Goal: Information Seeking & Learning: Find specific fact

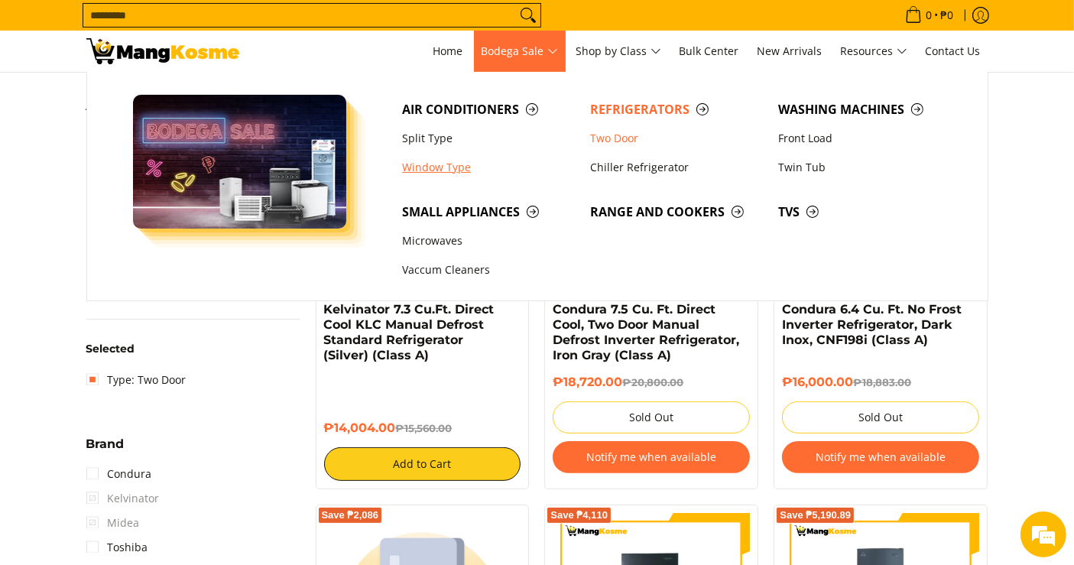
click at [443, 171] on link "Window Type" at bounding box center [488, 167] width 188 height 29
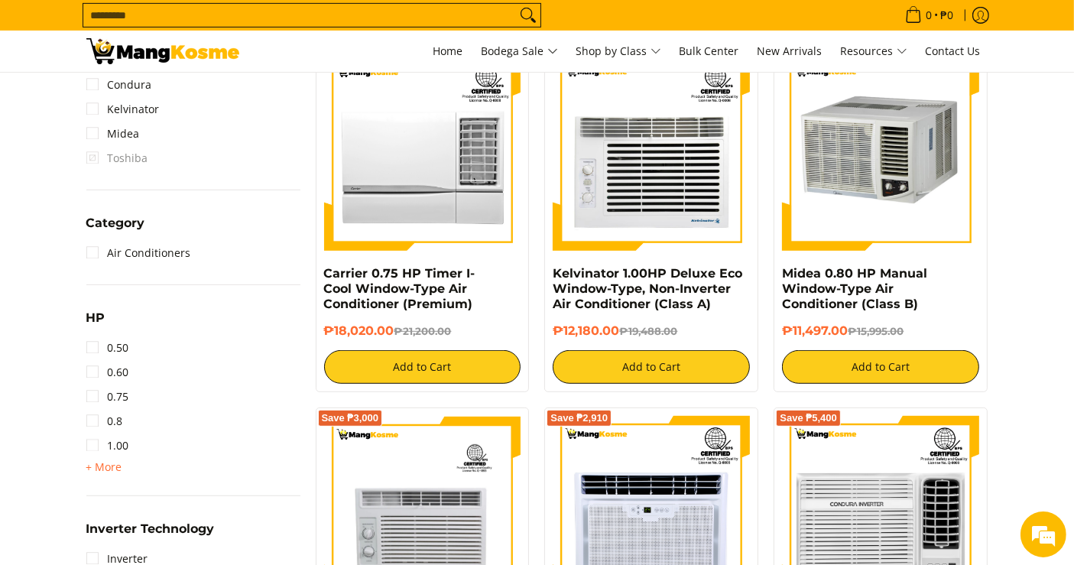
scroll to position [679, 0]
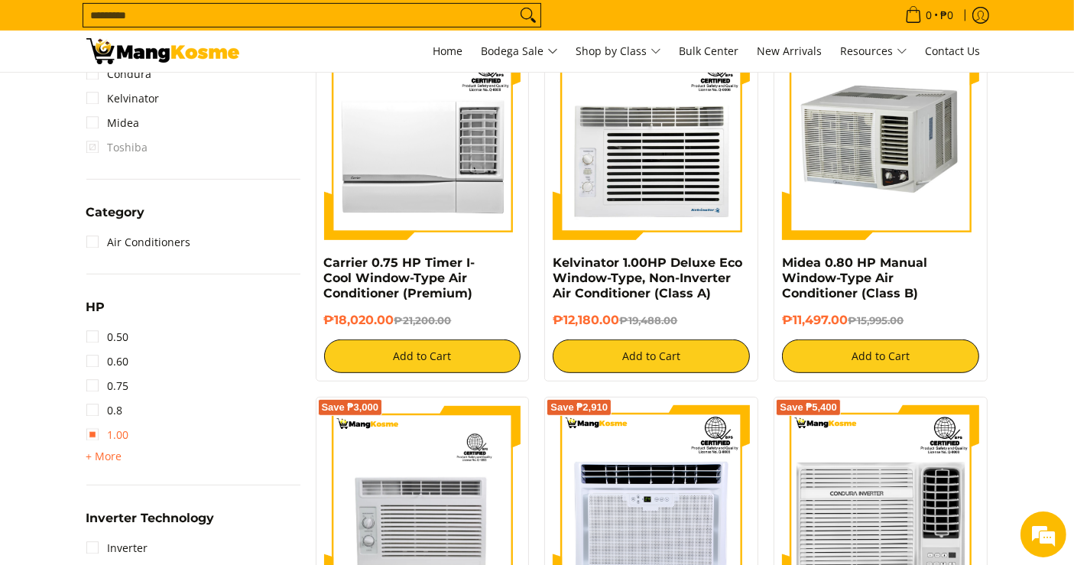
click at [115, 431] on link "1.00" at bounding box center [107, 435] width 43 height 24
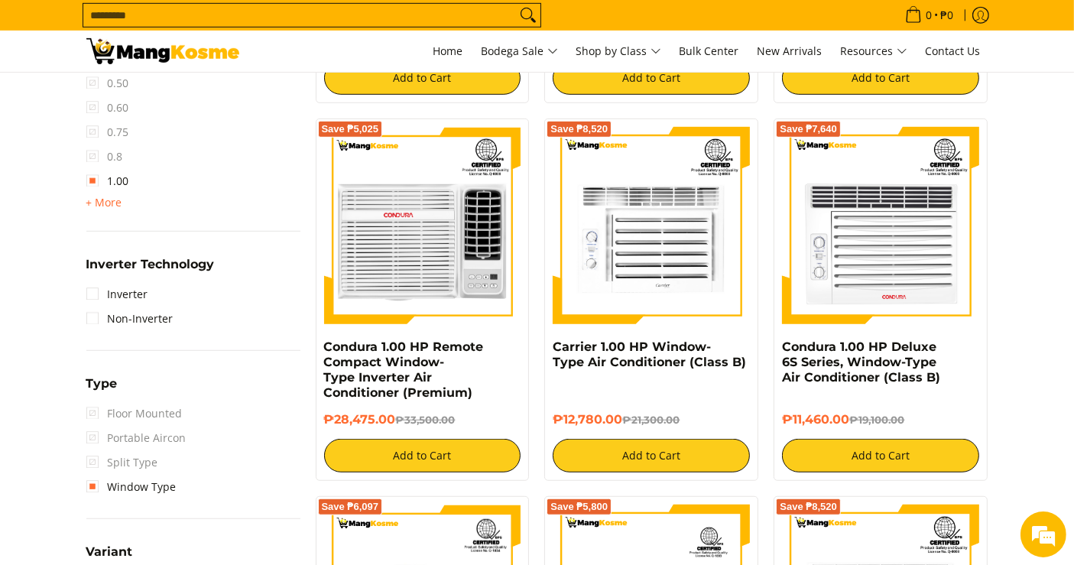
scroll to position [964, 0]
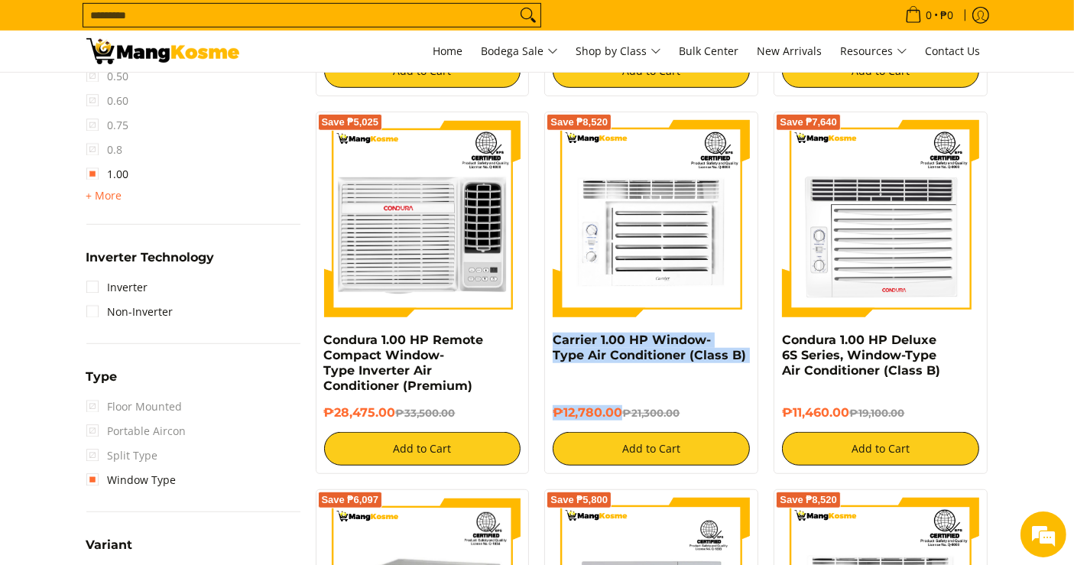
drag, startPoint x: 620, startPoint y: 414, endPoint x: 546, endPoint y: 336, distance: 107.0
click at [546, 336] on div "Save ₱8,520 Carrier 1.00 HP Window-Type Air Conditioner (Class B) ₱12,780.00 ₱2…" at bounding box center [651, 293] width 214 height 362
copy div "Carrier 1.00 HP Window-Type Air Conditioner (Class B) ₱12,780.00"
click at [625, 355] on link "Carrier 1.00 HP Window-Type Air Conditioner (Class B)" at bounding box center [649, 348] width 193 height 30
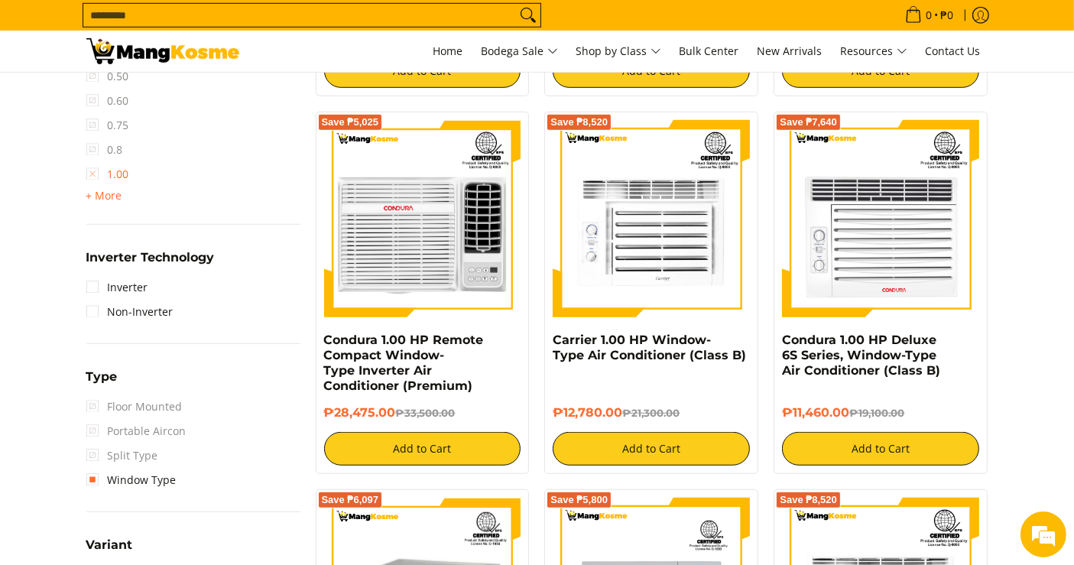
click at [96, 170] on link "1.00" at bounding box center [107, 174] width 43 height 24
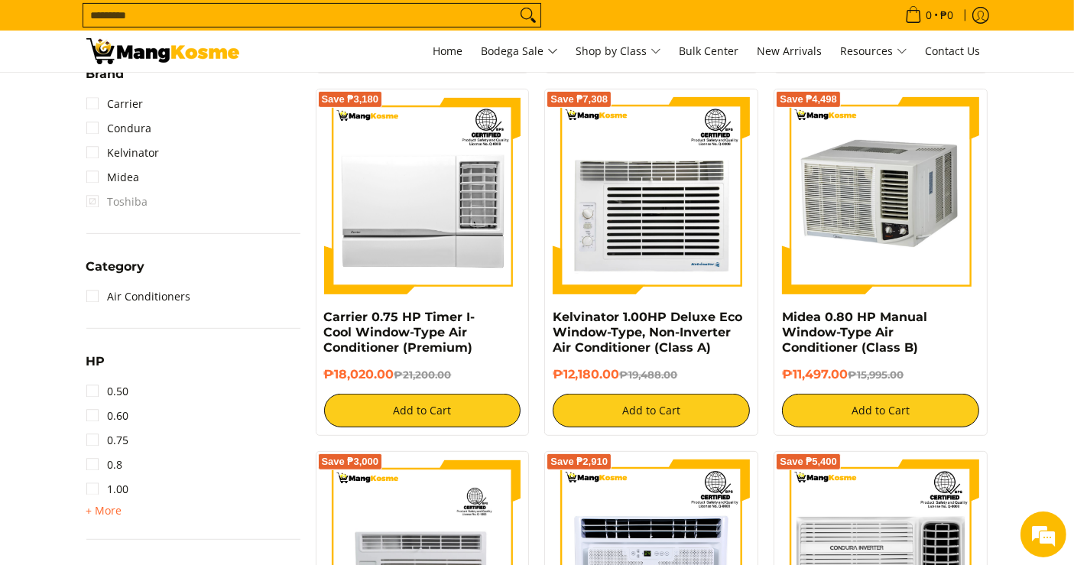
scroll to position [964, 0]
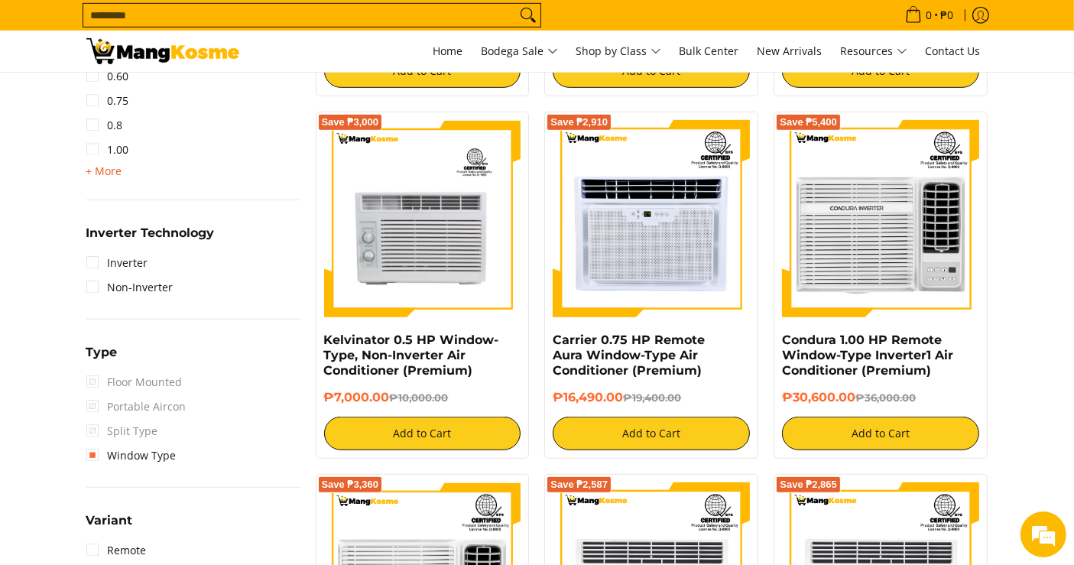
click at [103, 168] on span "+ More" at bounding box center [104, 171] width 36 height 12
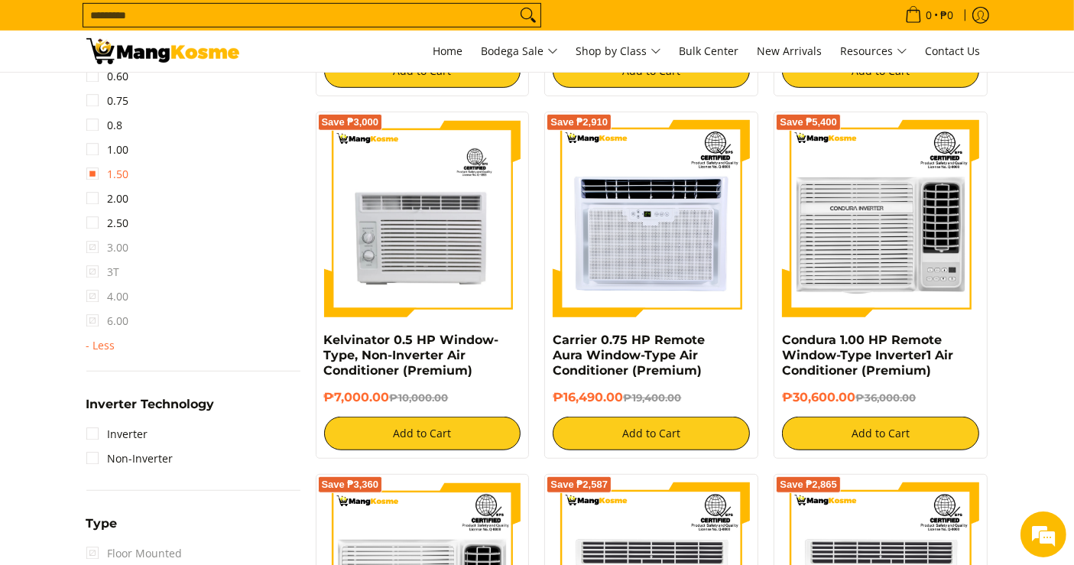
click at [118, 176] on link "1.50" at bounding box center [107, 174] width 43 height 24
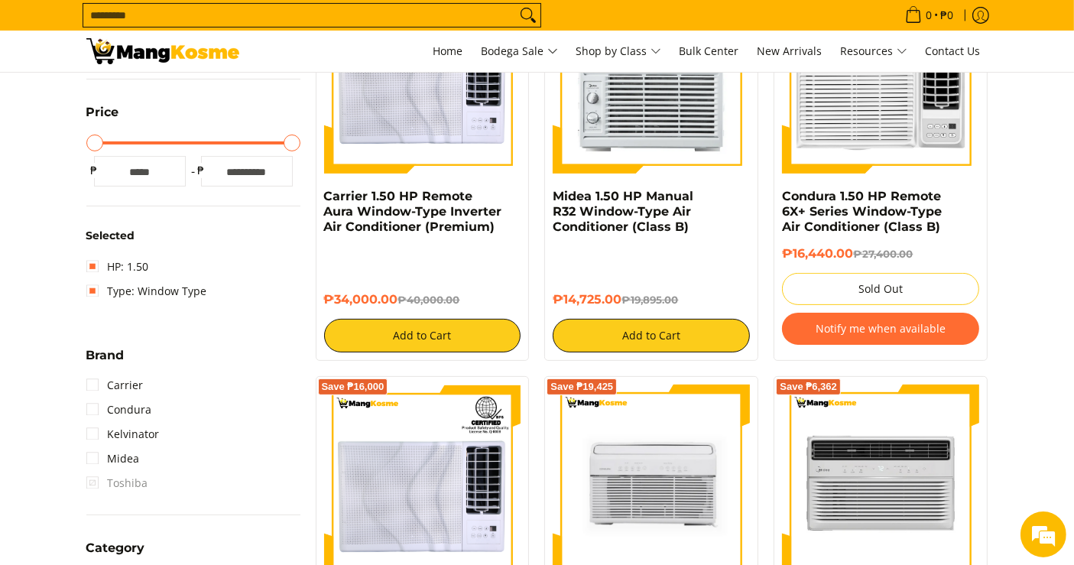
scroll to position [369, 0]
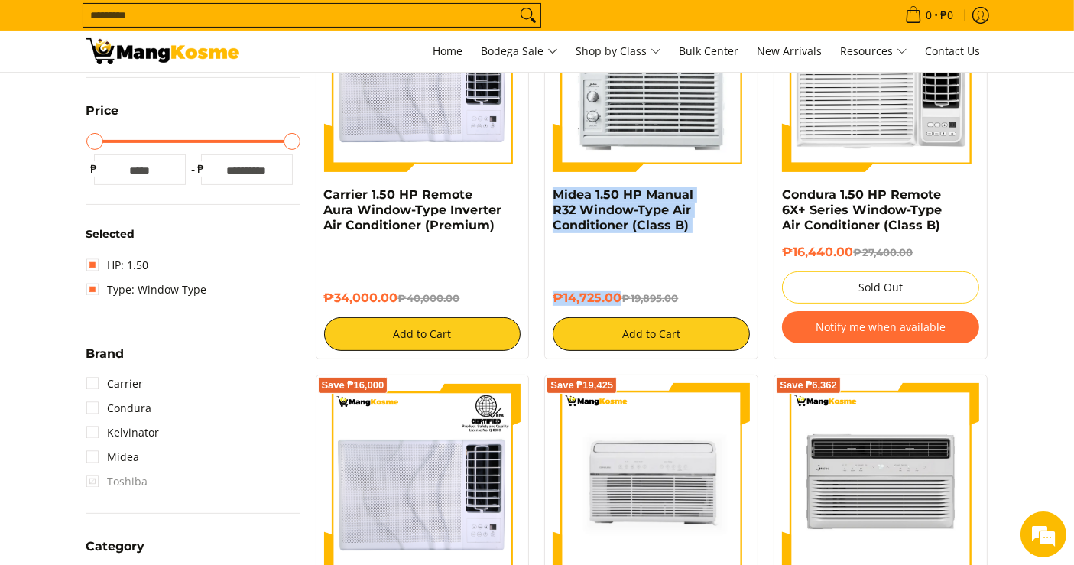
drag, startPoint x: 622, startPoint y: 297, endPoint x: 550, endPoint y: 197, distance: 123.2
click at [550, 197] on div "Save ₱5,170 Midea 1.50 HP Manual R32 Window-Type Air Conditioner (Class B) ₱14,…" at bounding box center [651, 162] width 214 height 393
copy div "Midea 1.50 HP Manual R32 Window-Type Air Conditioner (Class B) ₱14,725.00"
click at [599, 217] on link "Midea 1.50 HP Manual R32 Window-Type Air Conditioner (Class B)" at bounding box center [623, 209] width 141 height 45
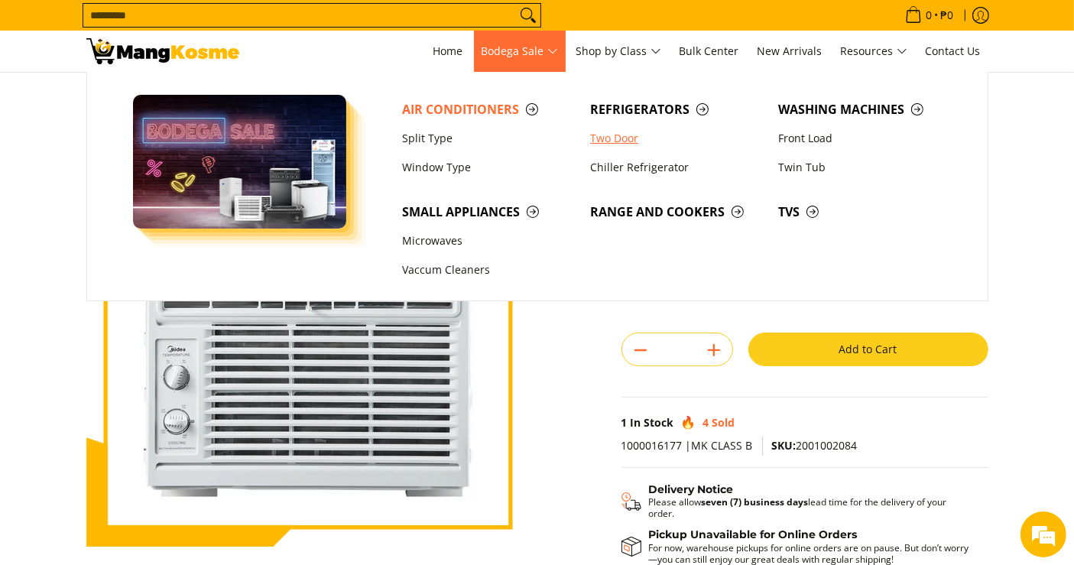
click at [614, 135] on link "Two Door" at bounding box center [676, 138] width 188 height 29
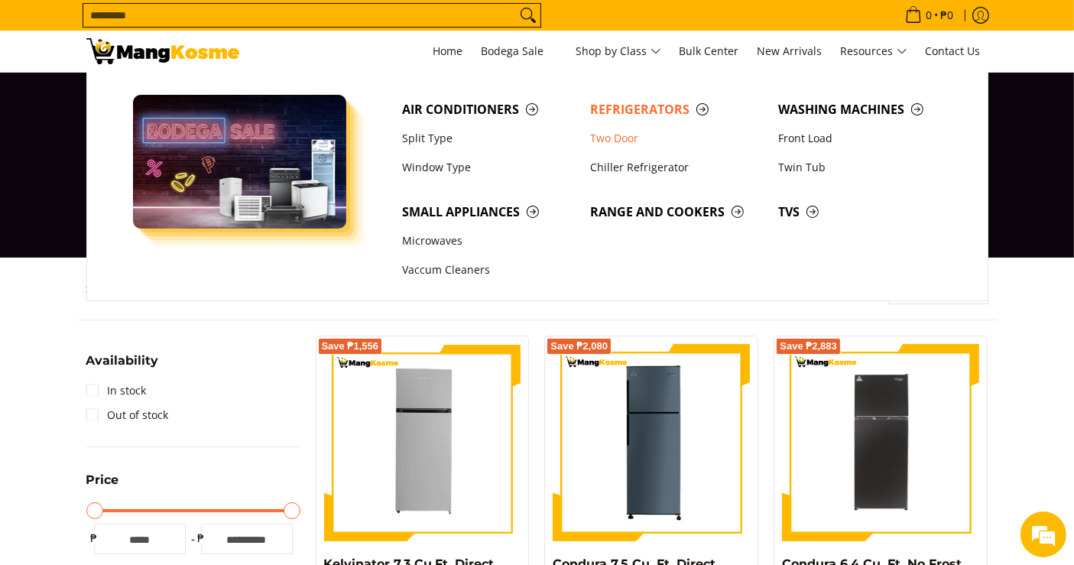
click at [458, 12] on input "Search..." at bounding box center [299, 15] width 433 height 23
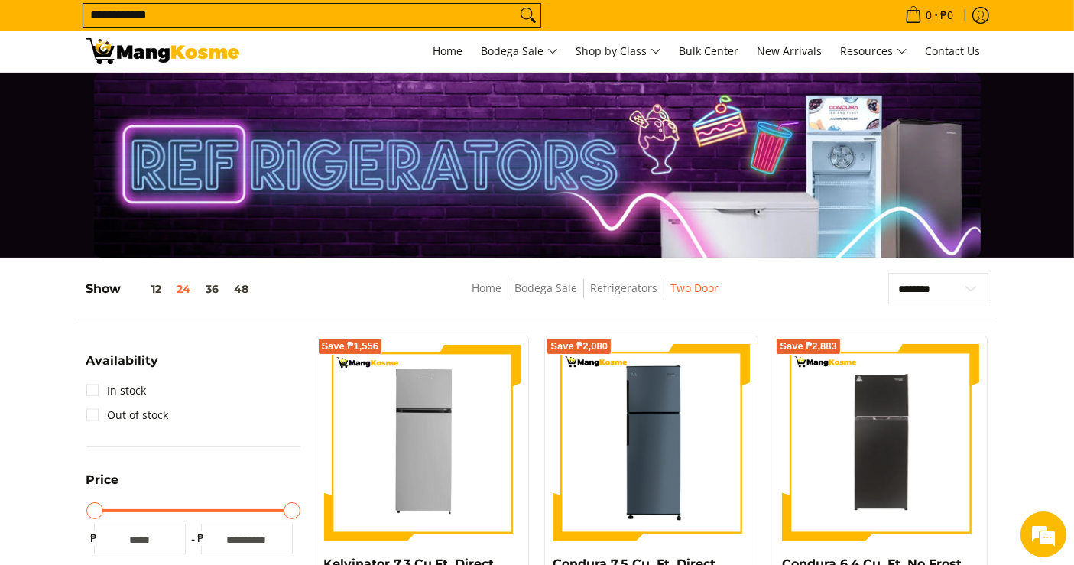
type input "**********"
click at [516, 4] on button "Search" at bounding box center [528, 15] width 24 height 23
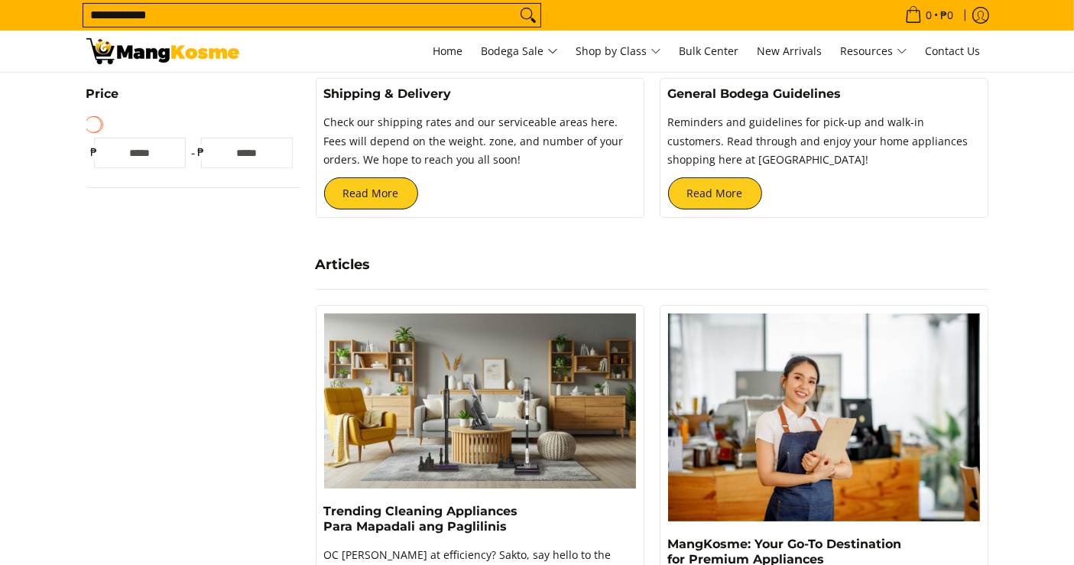
scroll to position [339, 0]
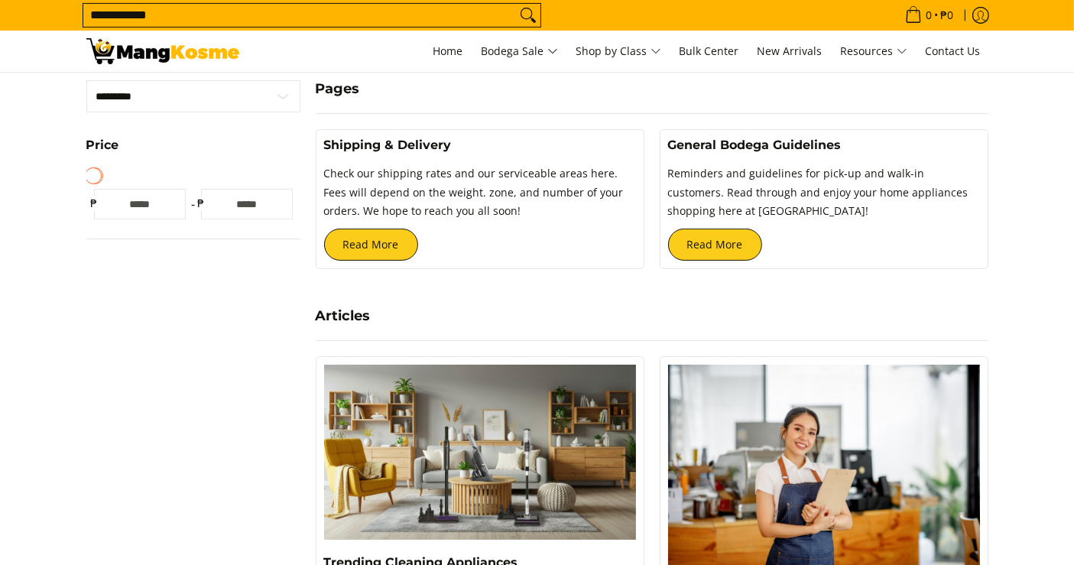
click at [433, 129] on div "Shipping & Delivery Check our shipping rates and our serviceable areas here. Fe…" at bounding box center [480, 199] width 329 height 140
click at [431, 144] on link "Shipping & Delivery" at bounding box center [388, 145] width 128 height 15
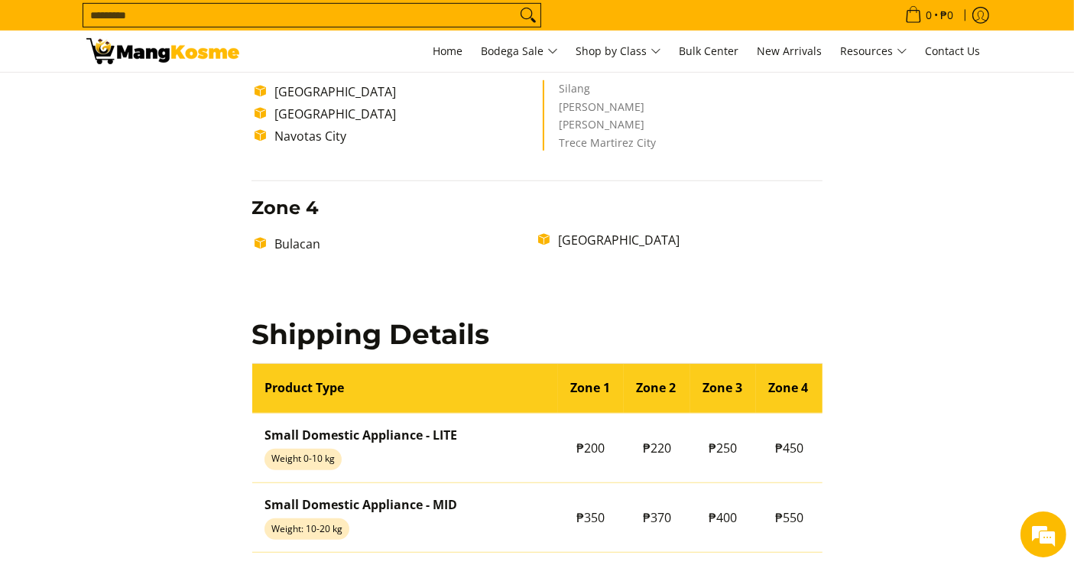
scroll to position [1358, 0]
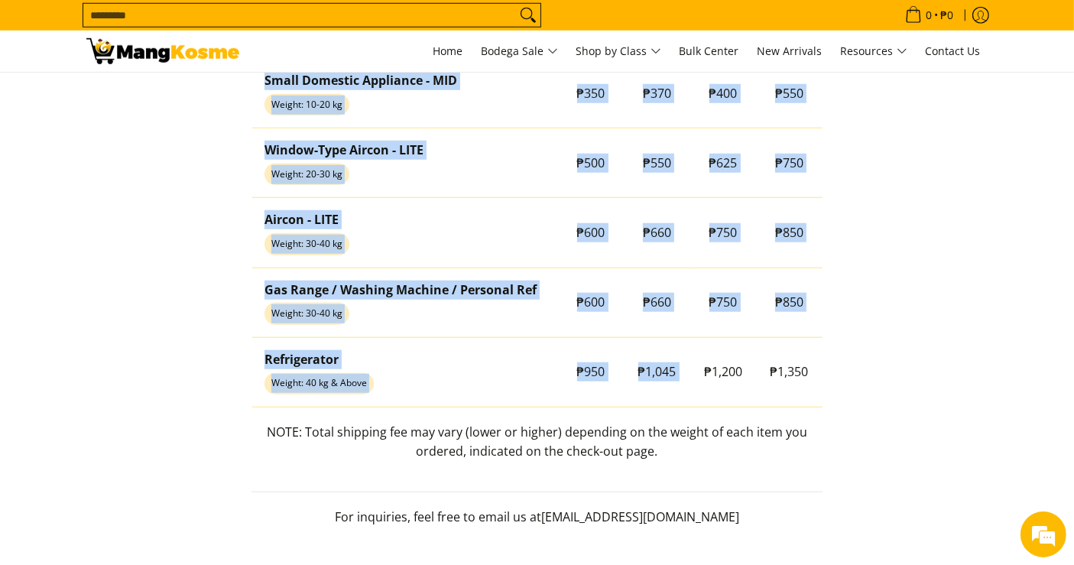
drag, startPoint x: 701, startPoint y: 370, endPoint x: 852, endPoint y: 370, distance: 151.4
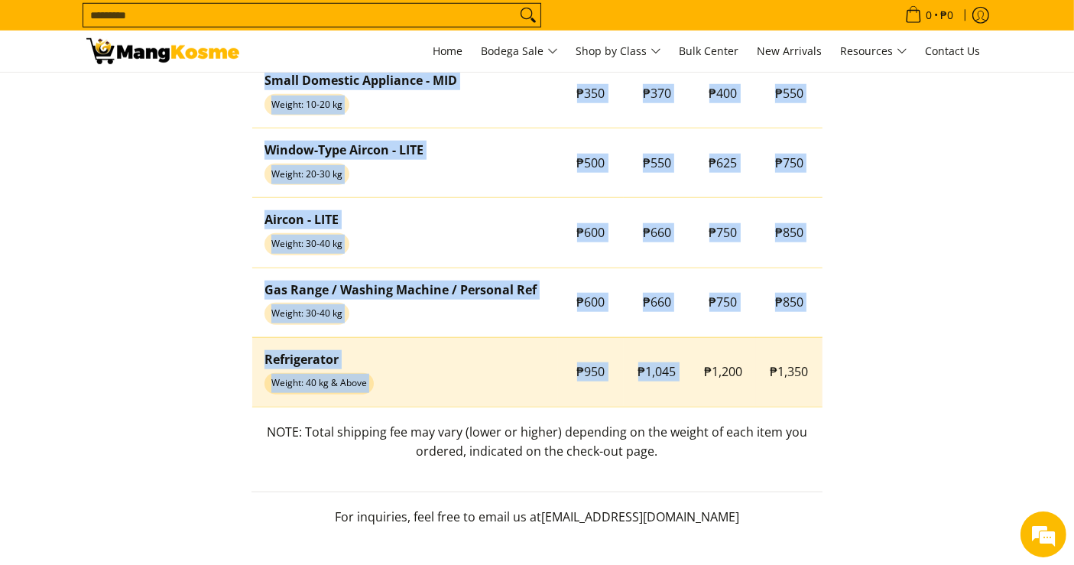
copy table "Product Type Zone 1 Zone 2 Zone 3 Zone 4 Small Domestic Appliance - LITE Weight…"
